Goal: Transaction & Acquisition: Purchase product/service

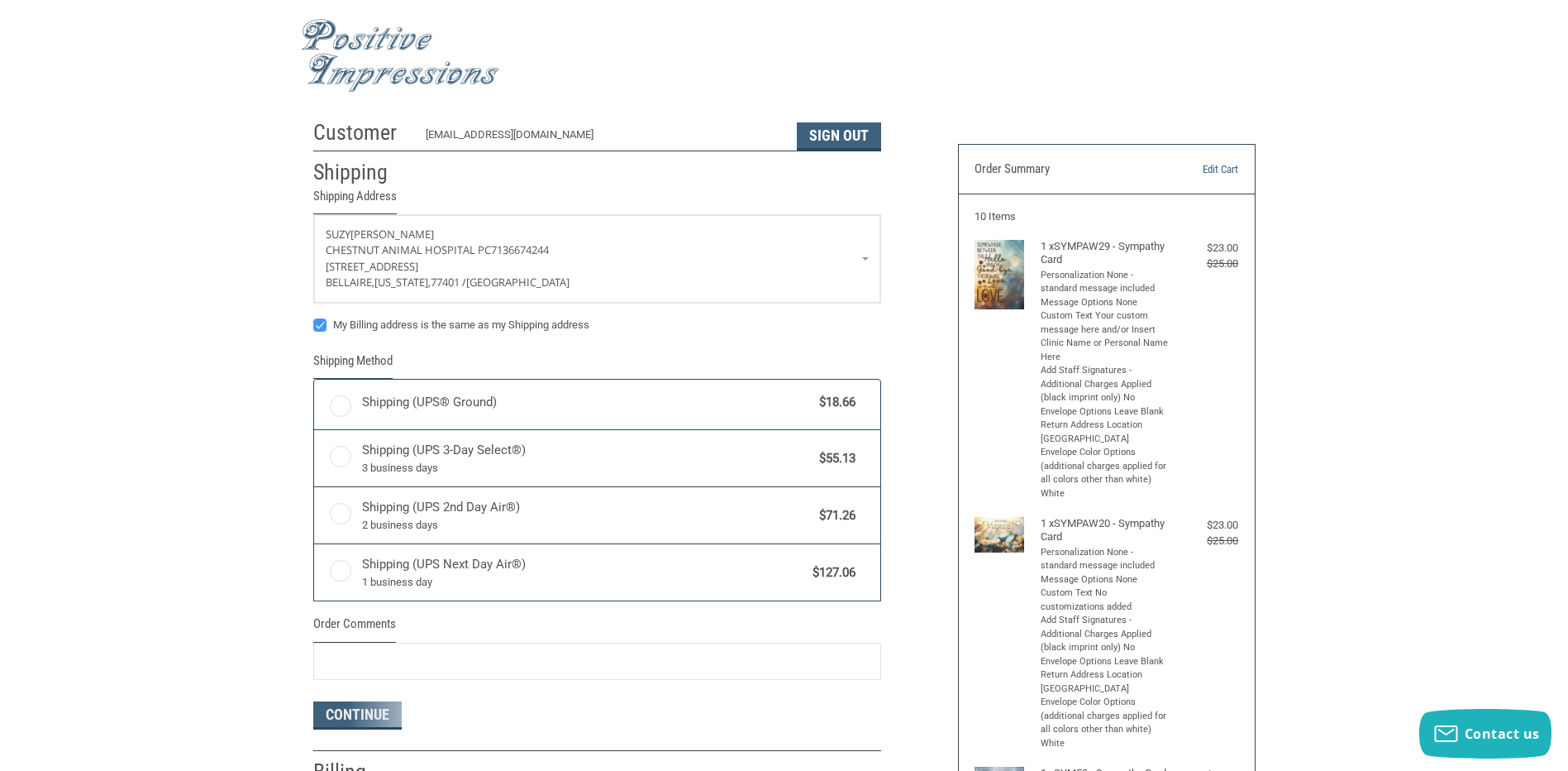
radio input "true"
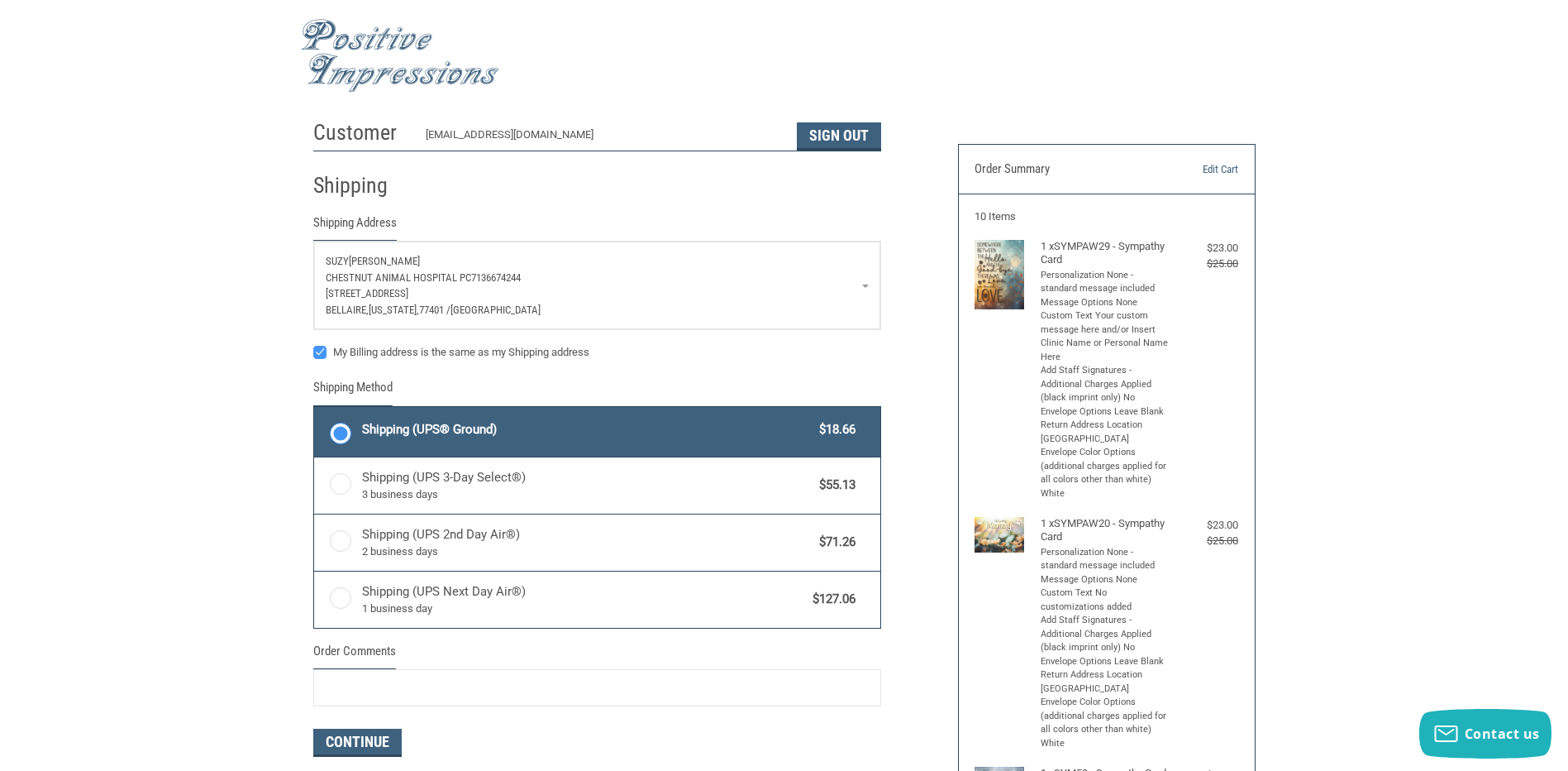
click at [391, 291] on span "[STREET_ADDRESS]" at bounding box center [367, 293] width 82 height 12
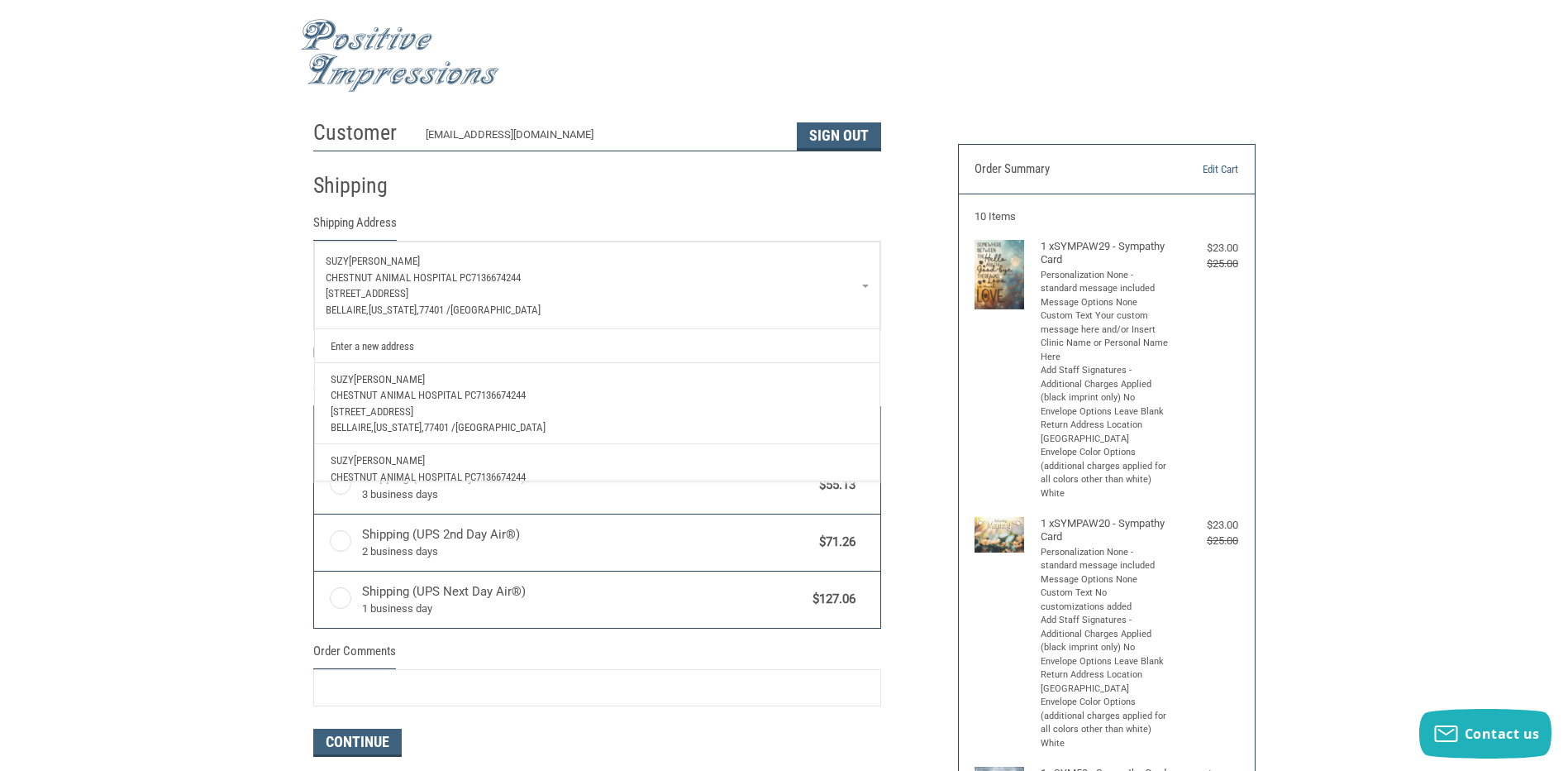
click at [374, 449] on link "[PERSON_NAME] Chestnut Animal Hospital PC 7136674244 [STREET_ADDRESS][US_STATE]" at bounding box center [596, 486] width 549 height 83
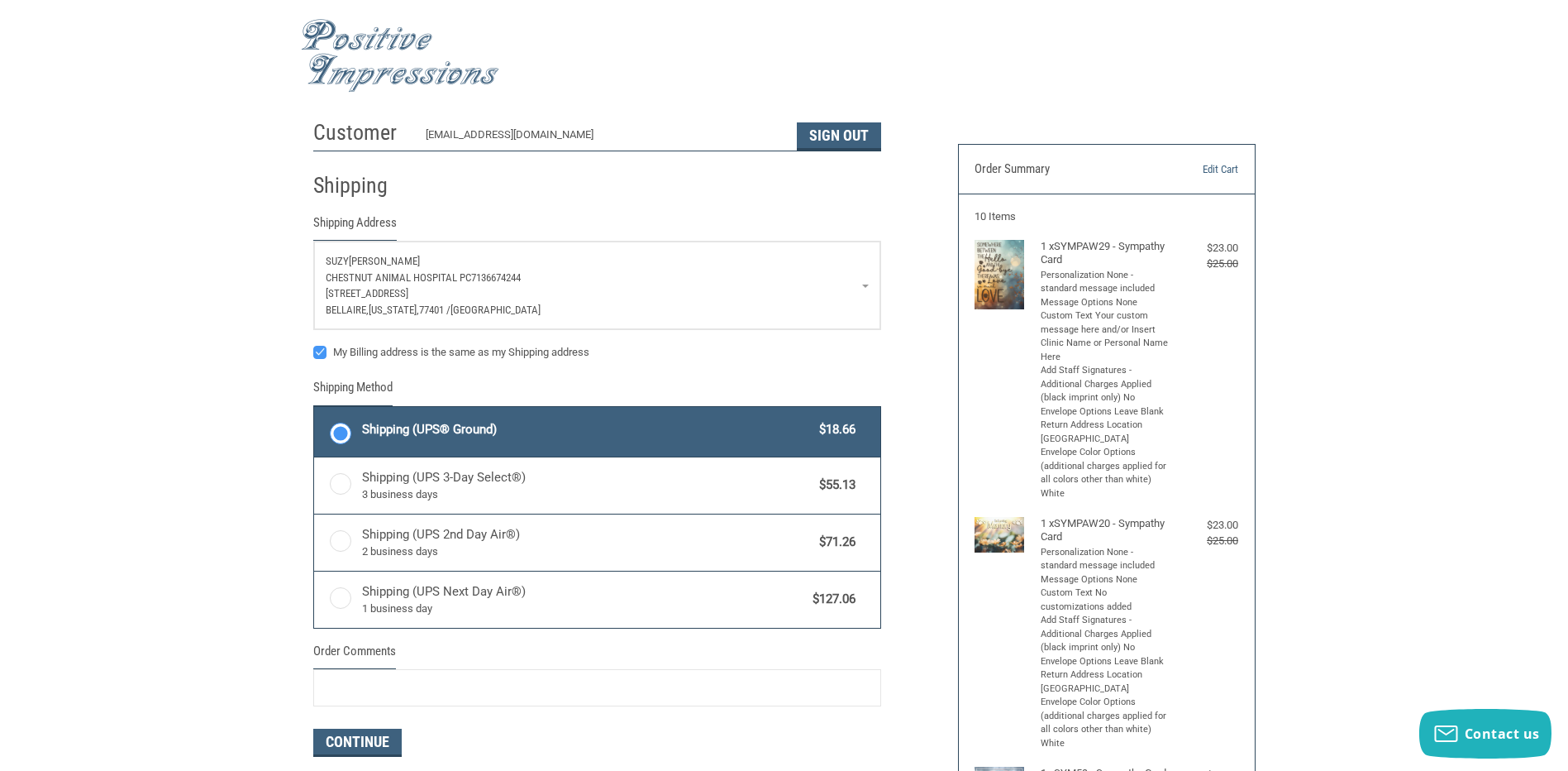
click at [862, 280] on p "Chestnut Animal Hospital PC 7136674244" at bounding box center [597, 278] width 543 height 16
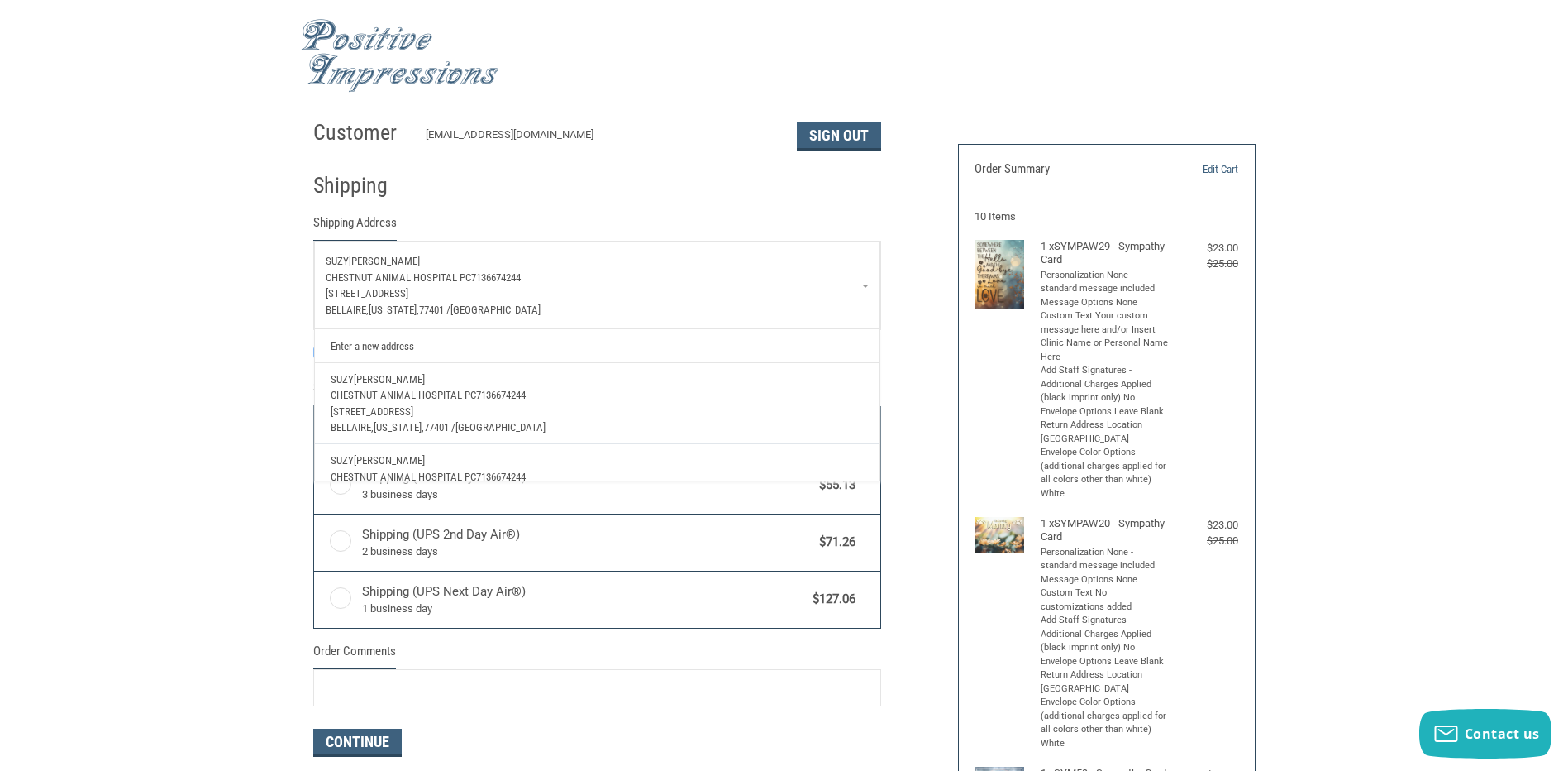
click at [479, 352] on link "Enter a new address" at bounding box center [596, 344] width 549 height 32
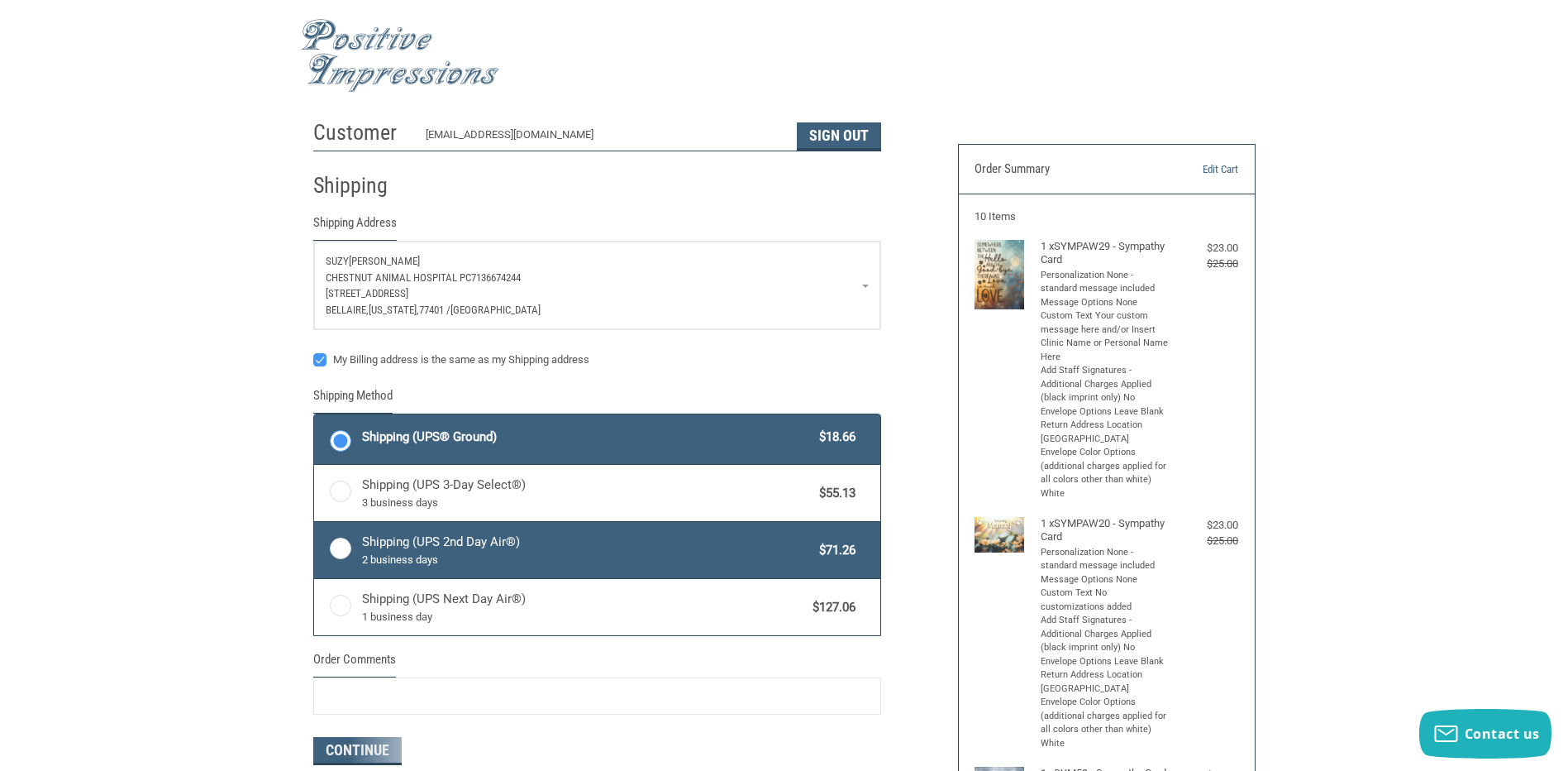
select select "US"
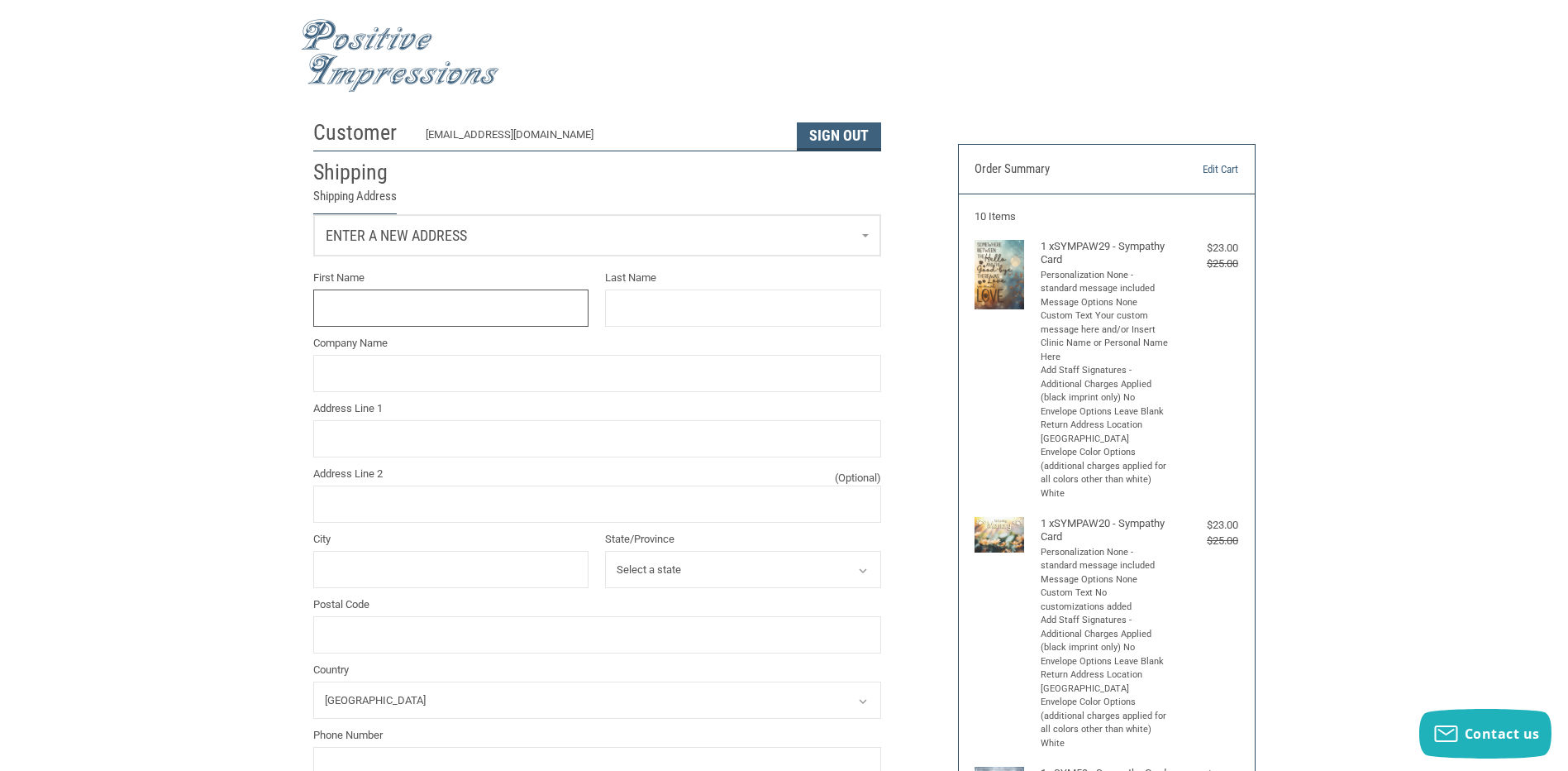
click at [394, 310] on input "First Name" at bounding box center [451, 308] width 276 height 37
type input "[PERSON_NAME]"
type input "[GEOGRAPHIC_DATA], P.C"
type input "[STREET_ADDRESS]"
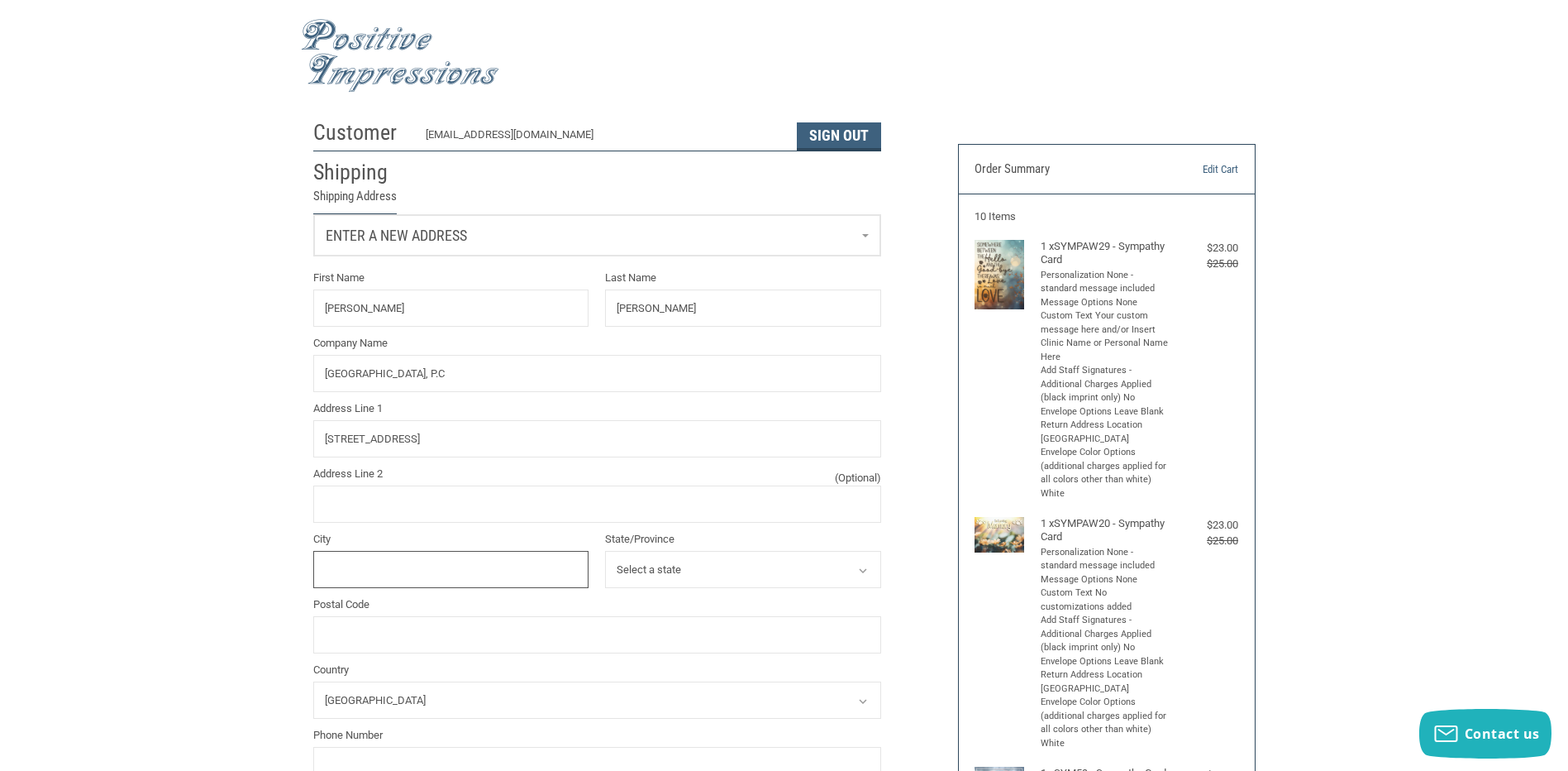
type input "BELLAIRE"
select select "[GEOGRAPHIC_DATA]"
type input "77401"
type input "7136674244"
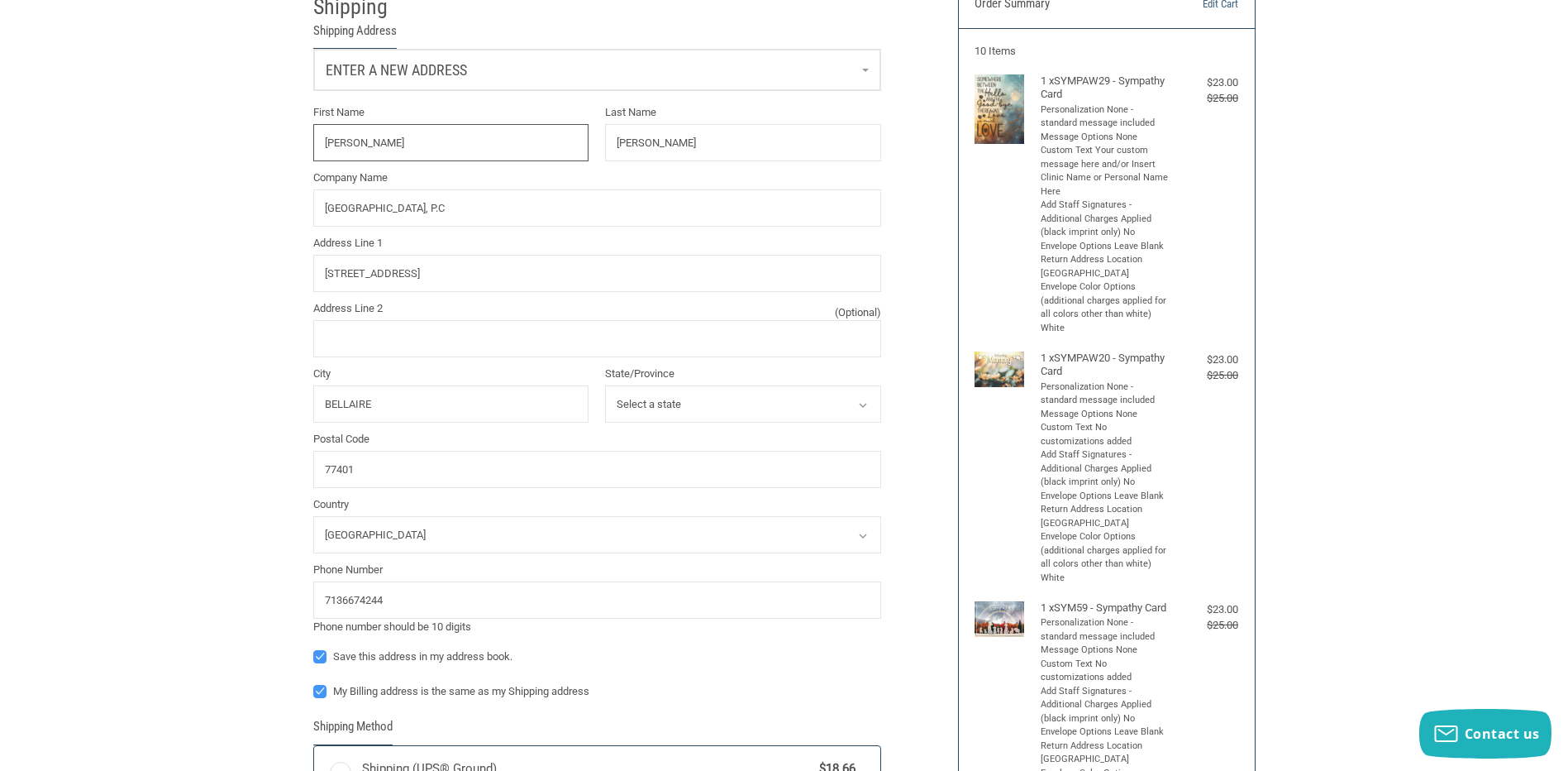
radio input "true"
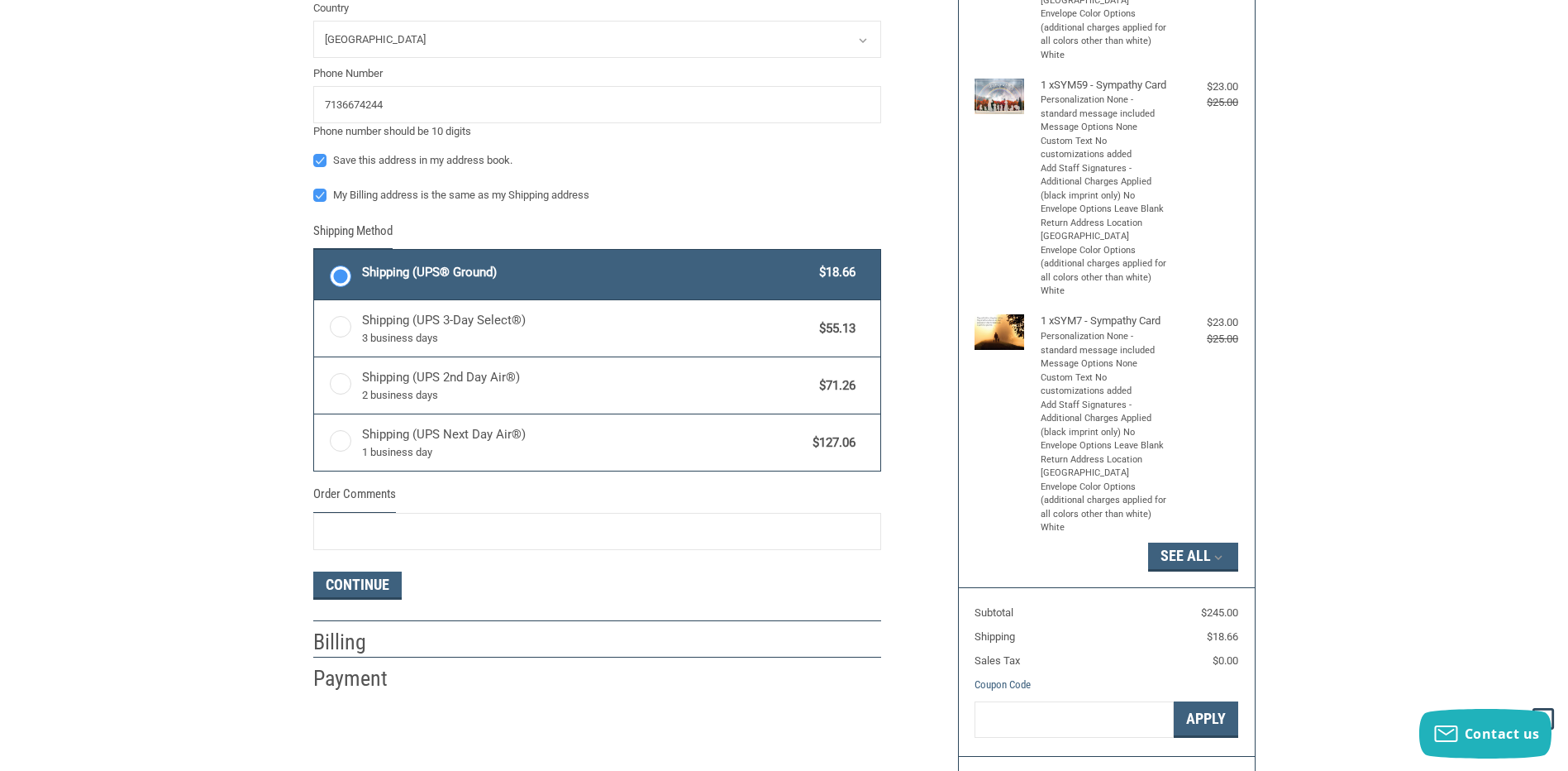
scroll to position [853, 0]
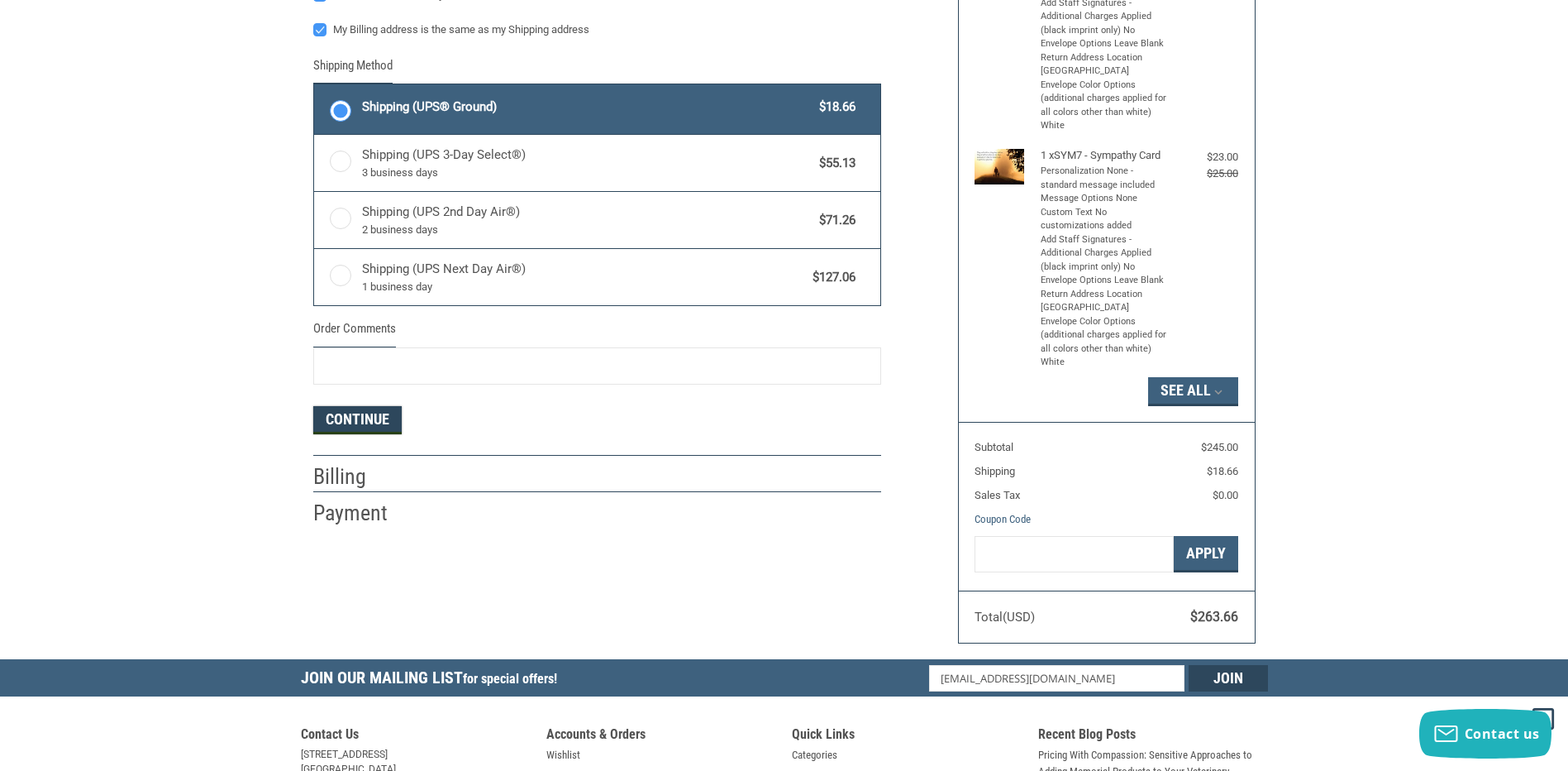
click at [388, 427] on button "Continue" at bounding box center [357, 420] width 88 height 28
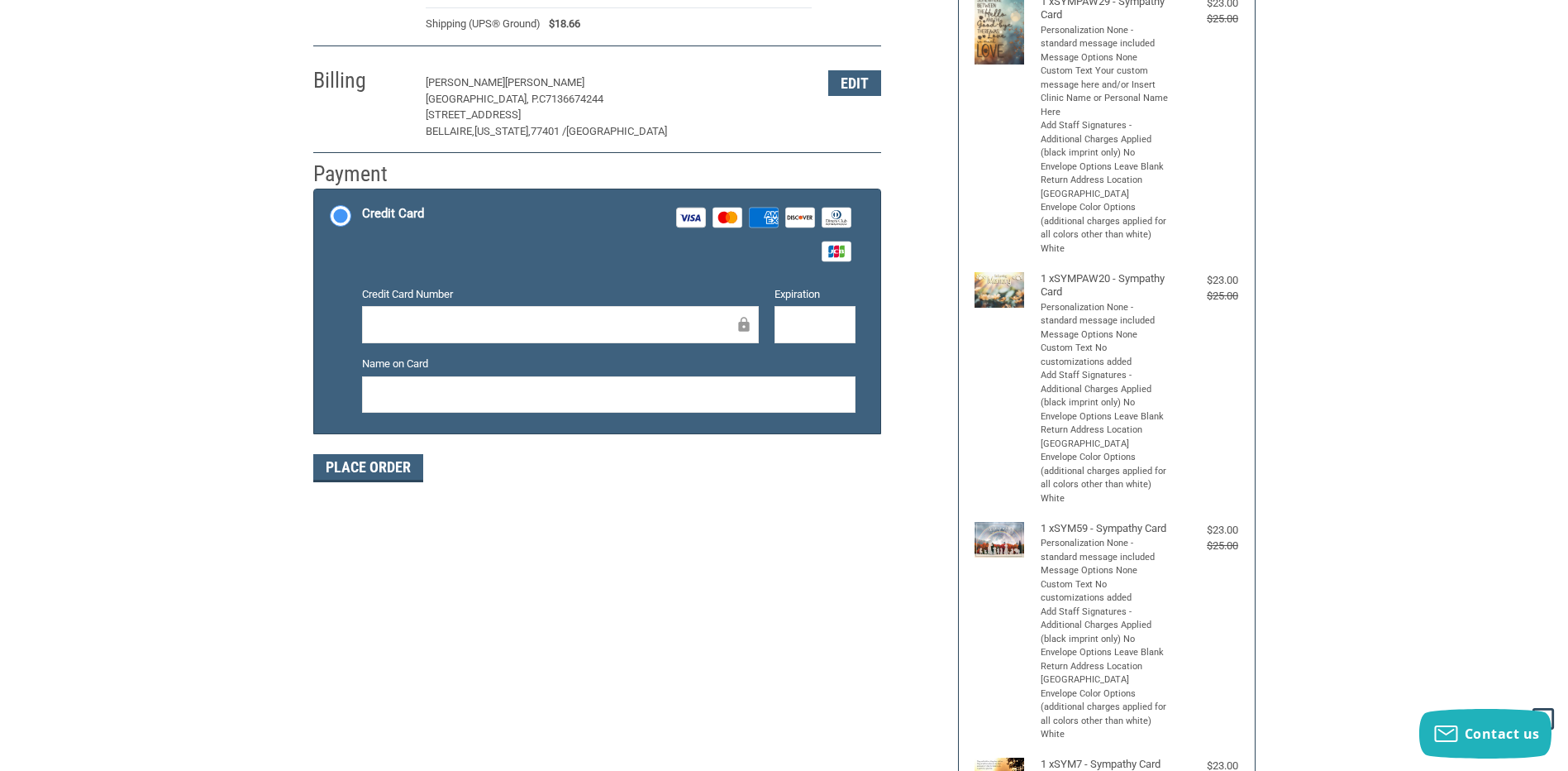
scroll to position [0, 0]
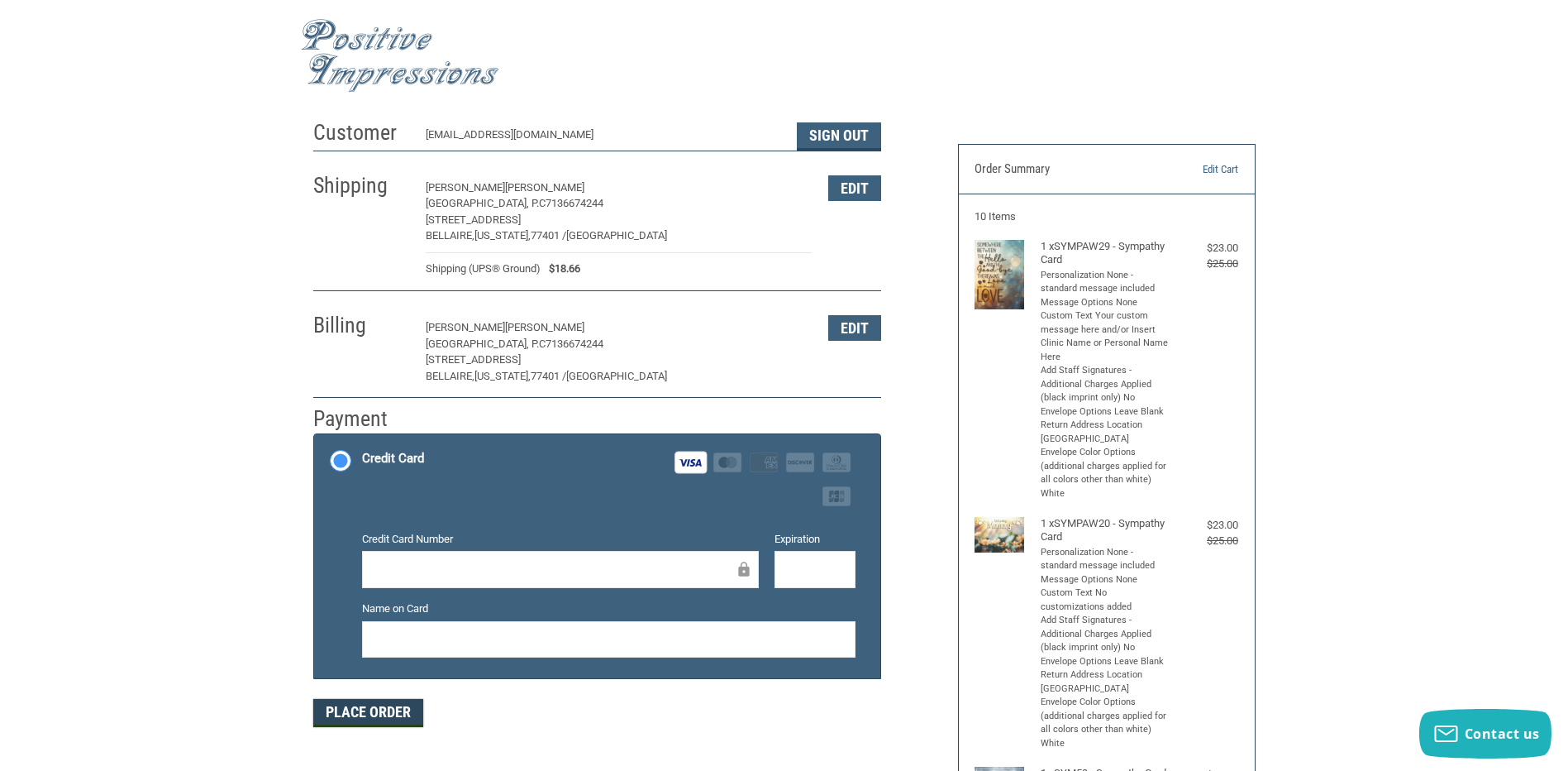
click at [380, 711] on button "Place Order" at bounding box center [368, 713] width 110 height 28
